Goal: Find contact information: Find contact information

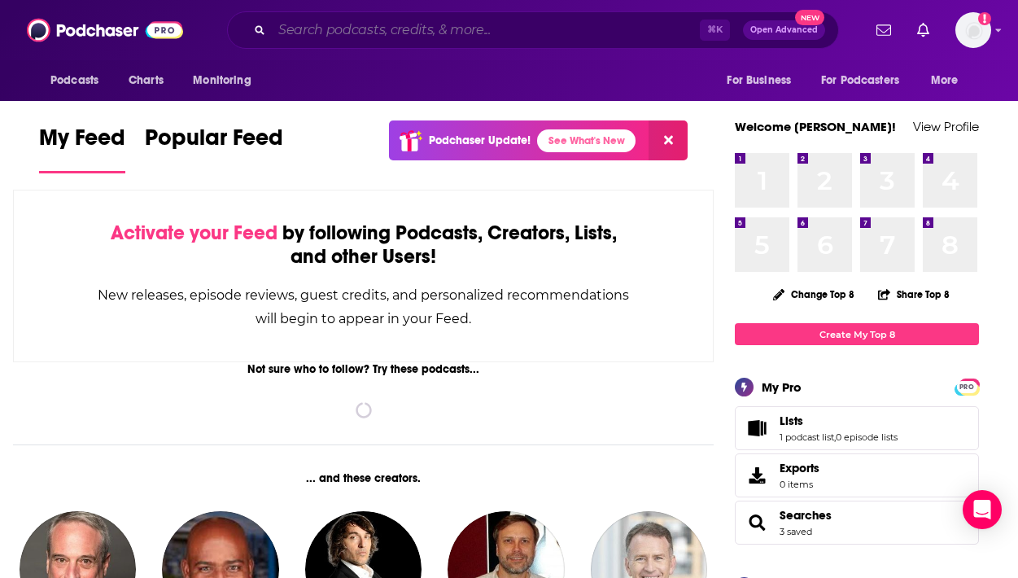
click at [481, 28] on input "Search podcasts, credits, & more..." at bounding box center [486, 30] width 428 height 26
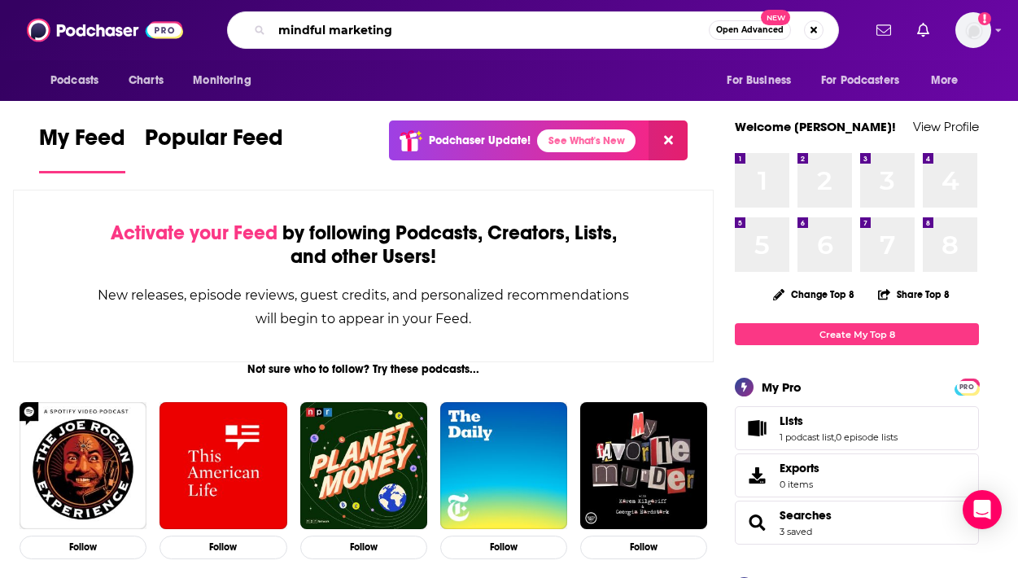
type input "mindful marketing"
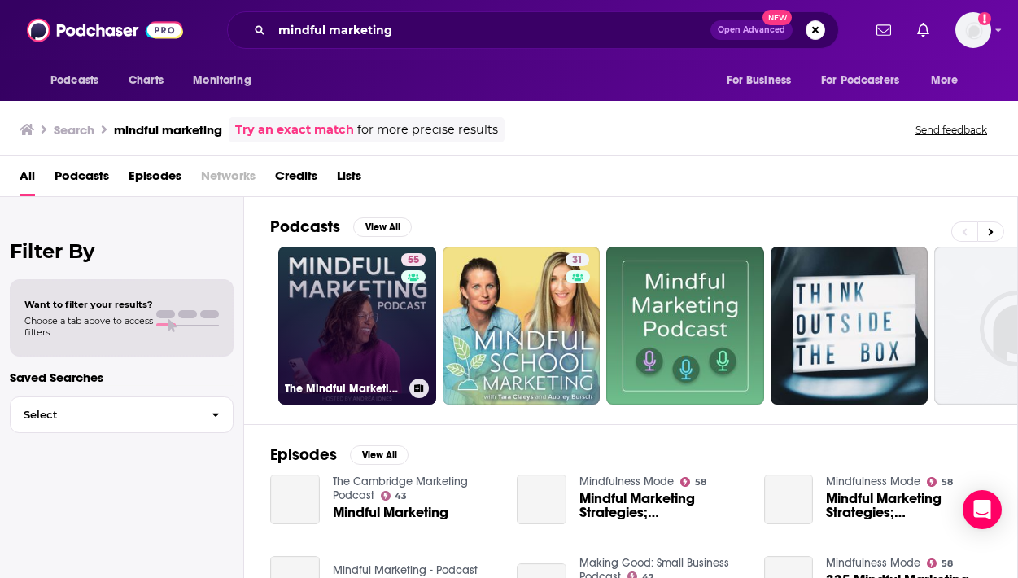
click at [368, 351] on link "55 The Mindful Marketing Podcast (Formerly Known As The Savvy Social Podcast)" at bounding box center [357, 326] width 158 height 158
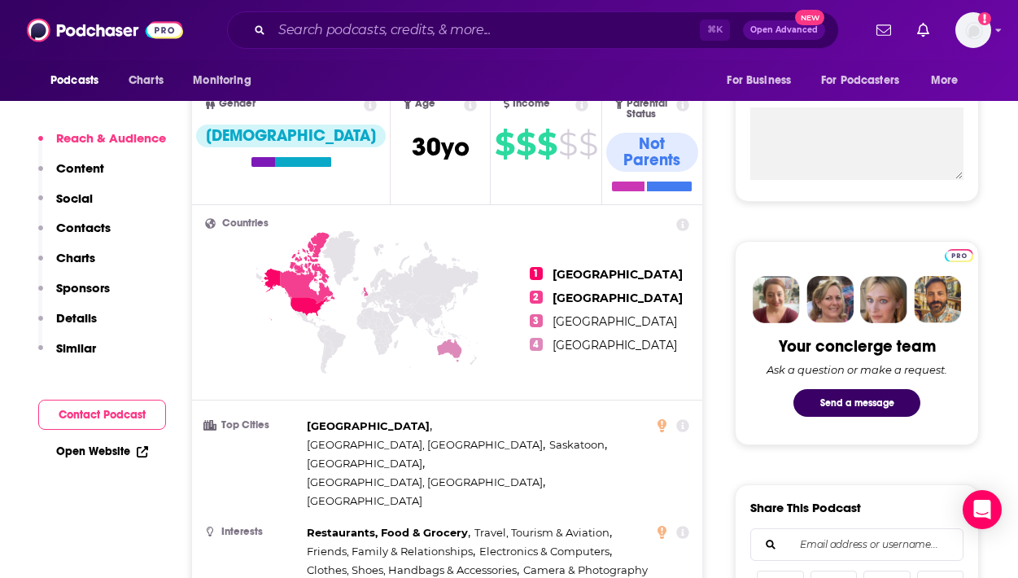
scroll to position [597, 0]
click at [89, 221] on p "Contacts" at bounding box center [83, 227] width 55 height 15
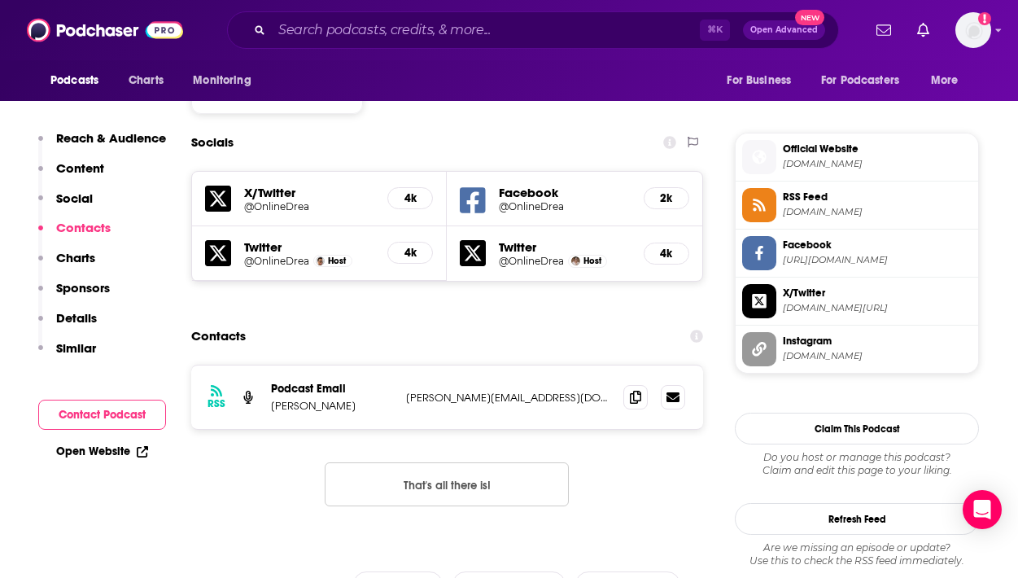
scroll to position [1399, 0]
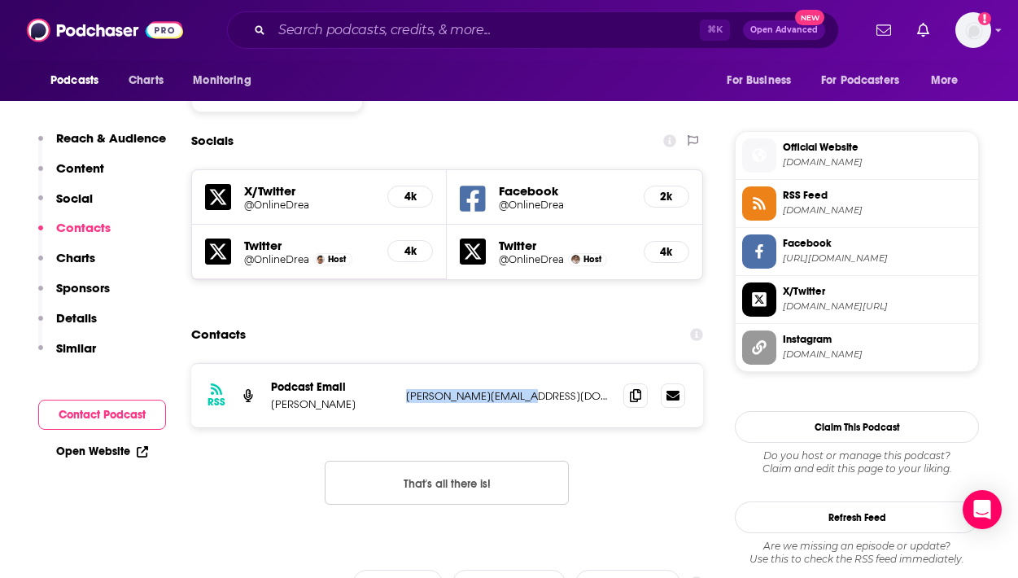
drag, startPoint x: 536, startPoint y: 308, endPoint x: 406, endPoint y: 304, distance: 130.3
click at [406, 389] on p "[PERSON_NAME][EMAIL_ADDRESS][DOMAIN_NAME]" at bounding box center [508, 396] width 204 height 14
copy p "[PERSON_NAME][EMAIL_ADDRESS][DOMAIN_NAME]"
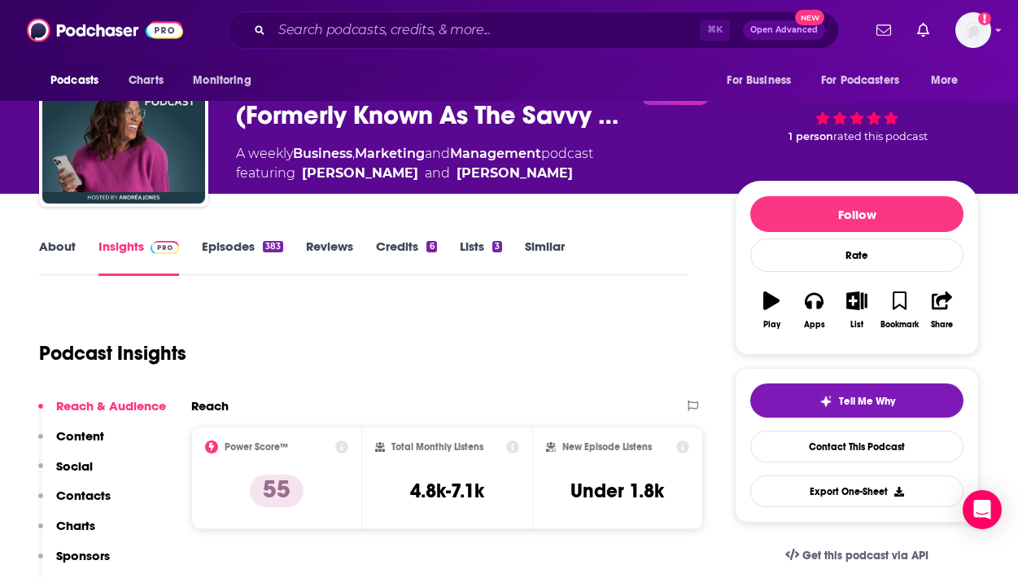
scroll to position [0, 0]
